Goal: Information Seeking & Learning: Learn about a topic

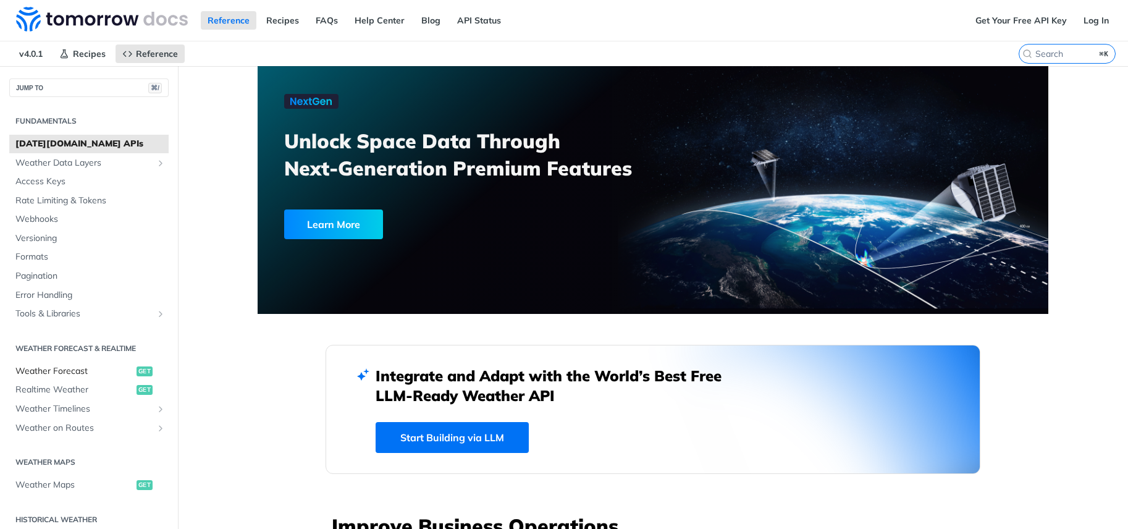
click at [69, 367] on span "Weather Forecast" at bounding box center [74, 371] width 118 height 12
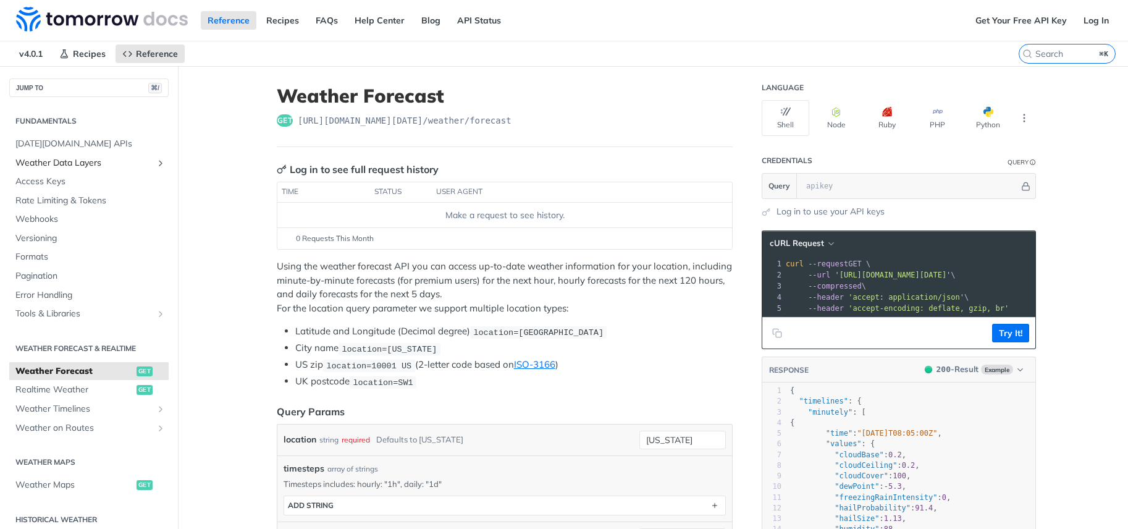
click at [82, 162] on span "Weather Data Layers" at bounding box center [83, 163] width 137 height 12
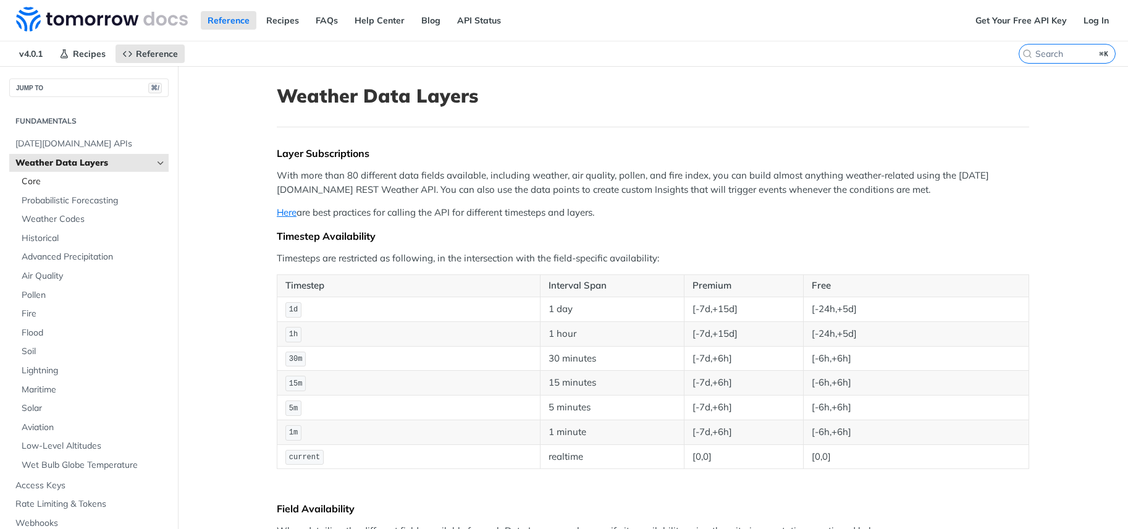
click at [29, 183] on span "Core" at bounding box center [94, 181] width 144 height 12
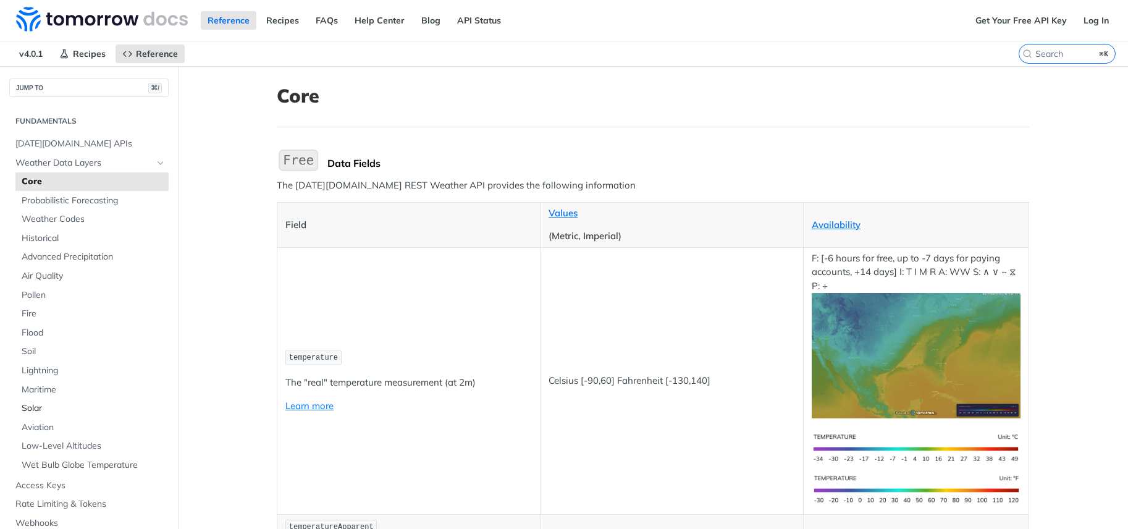
click at [39, 409] on span "Solar" at bounding box center [94, 408] width 144 height 12
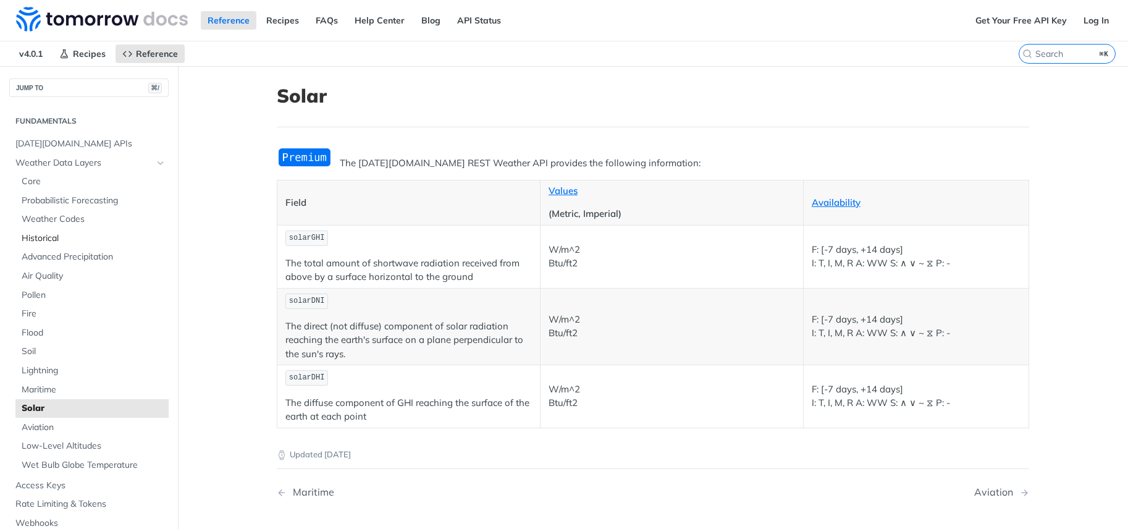
click at [41, 235] on span "Historical" at bounding box center [94, 238] width 144 height 12
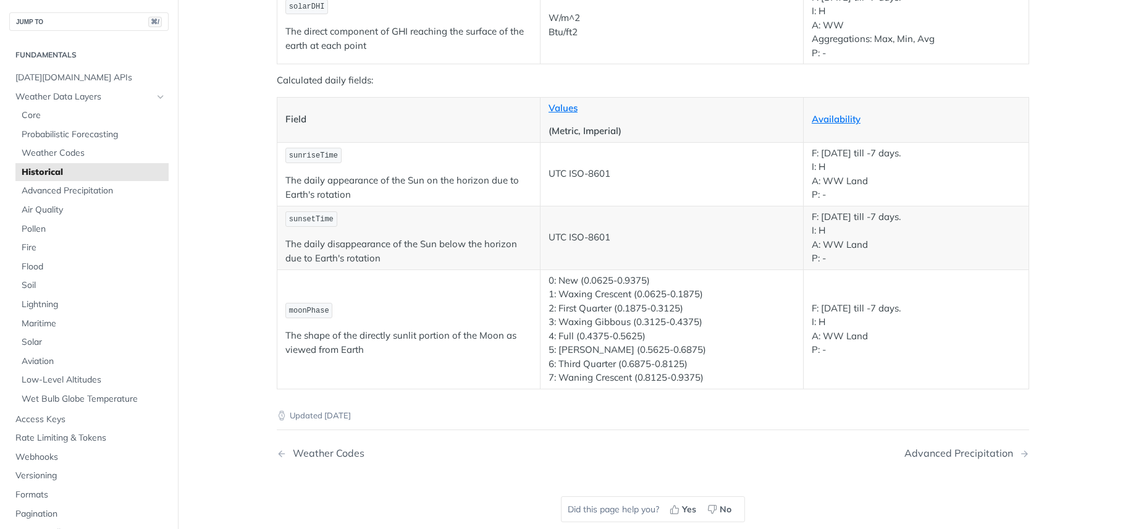
scroll to position [1851, 0]
